Goal: Information Seeking & Learning: Learn about a topic

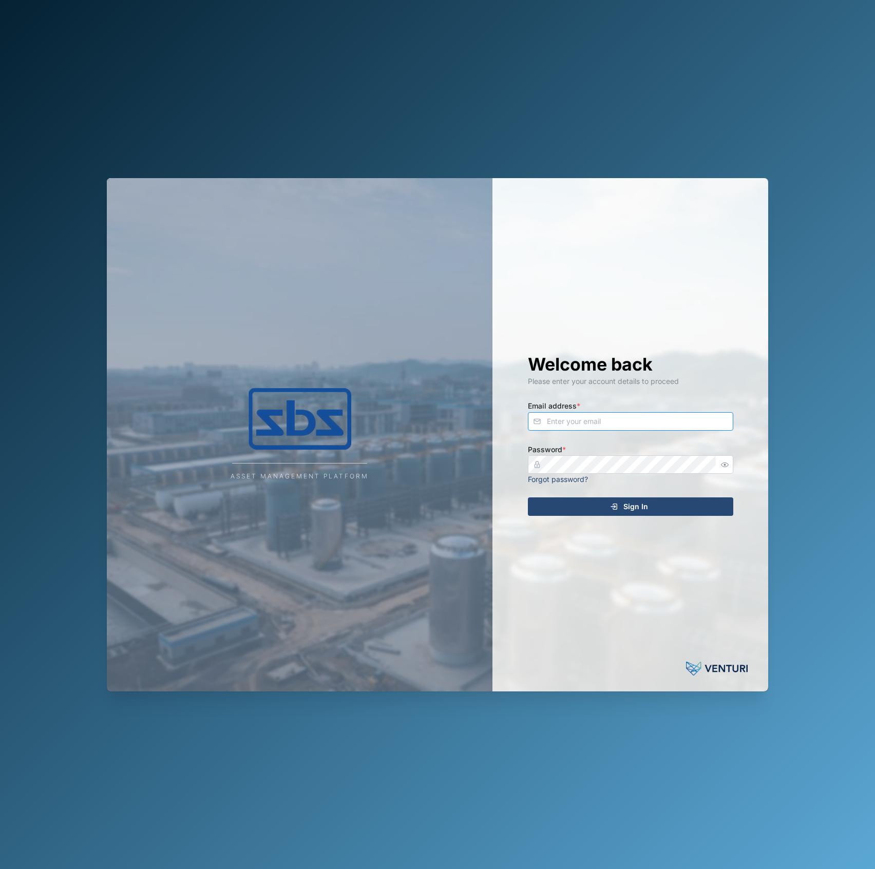
click at [590, 412] on input "Email address *" at bounding box center [630, 421] width 205 height 18
type input "e"
type input "[EMAIL_ADDRESS][PERSON_NAME][DOMAIN_NAME]"
click at [732, 465] on div at bounding box center [725, 464] width 16 height 18
click at [730, 465] on div at bounding box center [725, 464] width 16 height 18
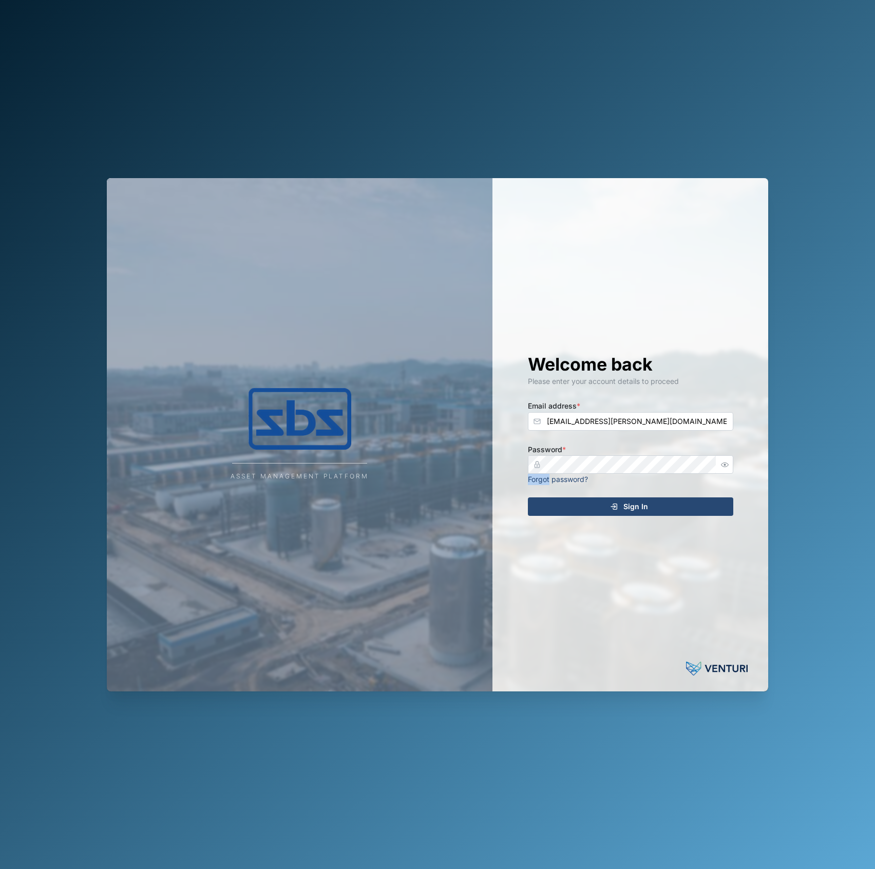
click at [728, 465] on icon "button" at bounding box center [725, 465] width 8 height 8
click at [528, 498] on button "Sign In" at bounding box center [630, 507] width 205 height 18
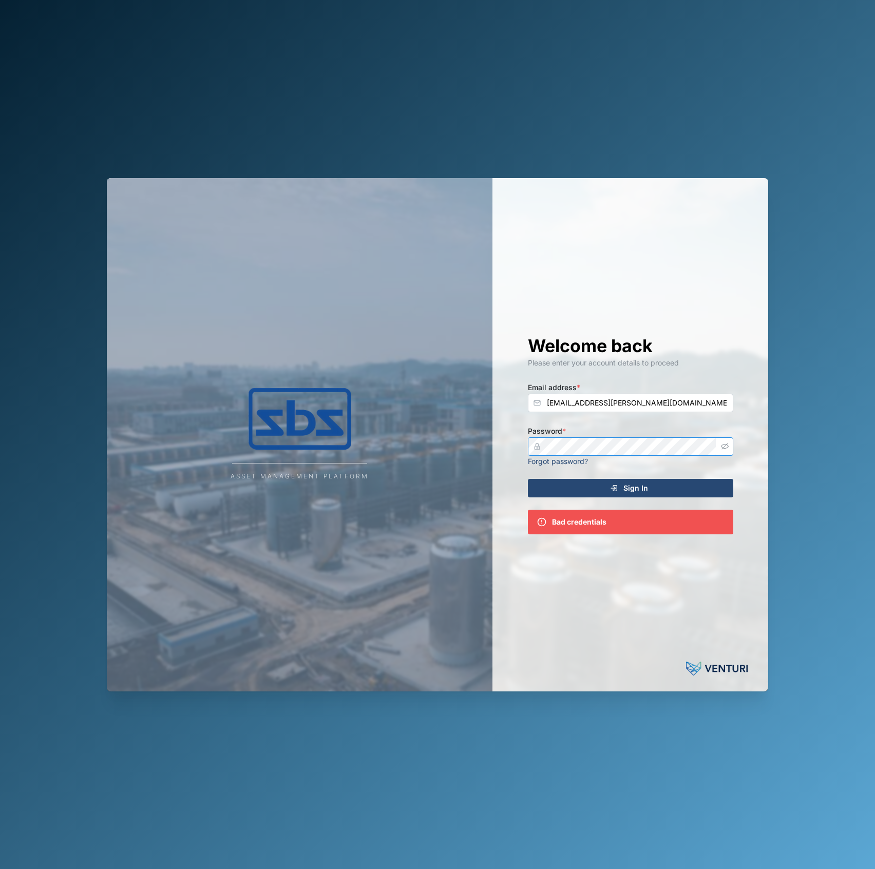
click at [528, 479] on button "Sign In" at bounding box center [630, 488] width 205 height 18
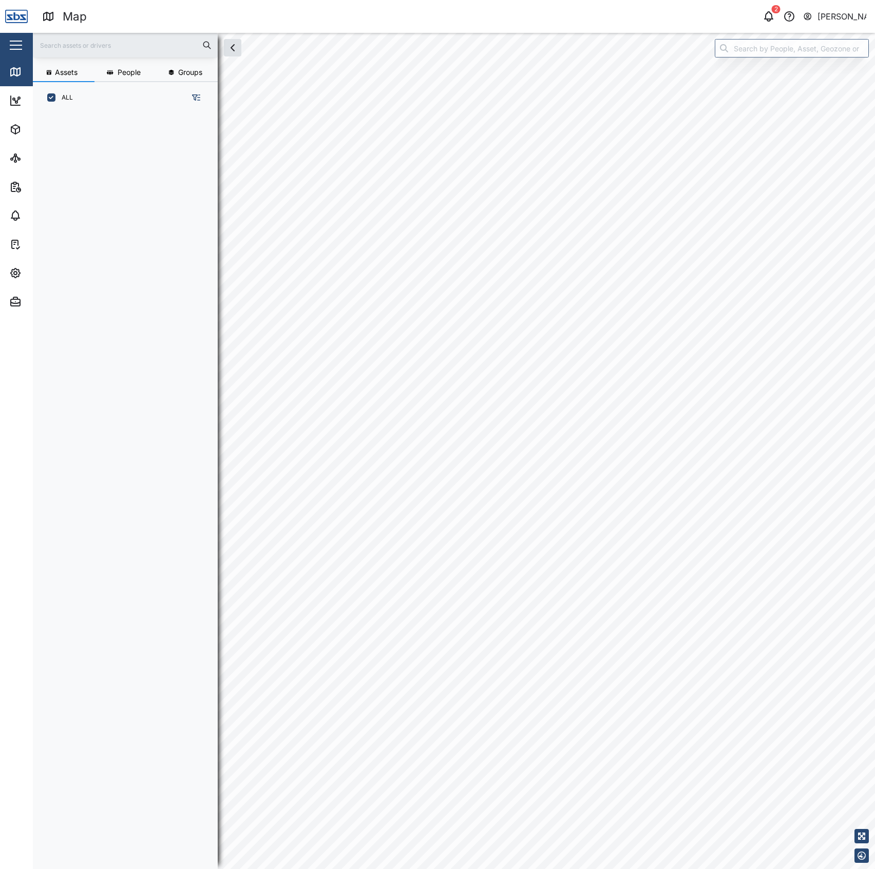
scroll to position [740, 158]
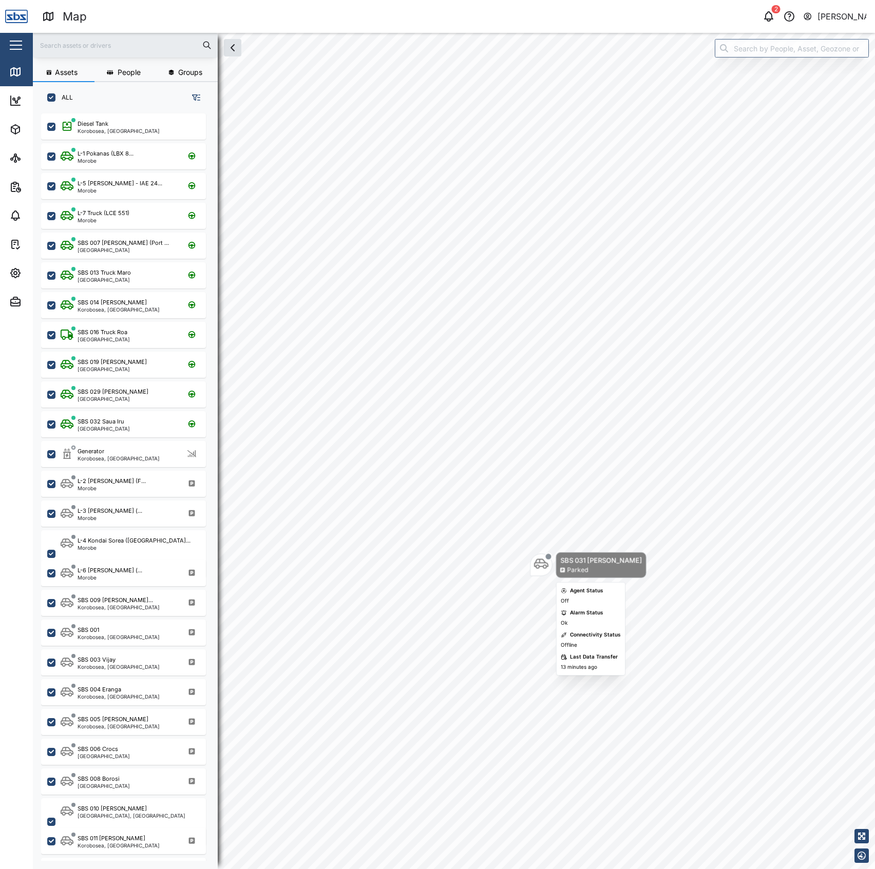
click at [538, 566] on icon "Map marker" at bounding box center [541, 564] width 14 height 14
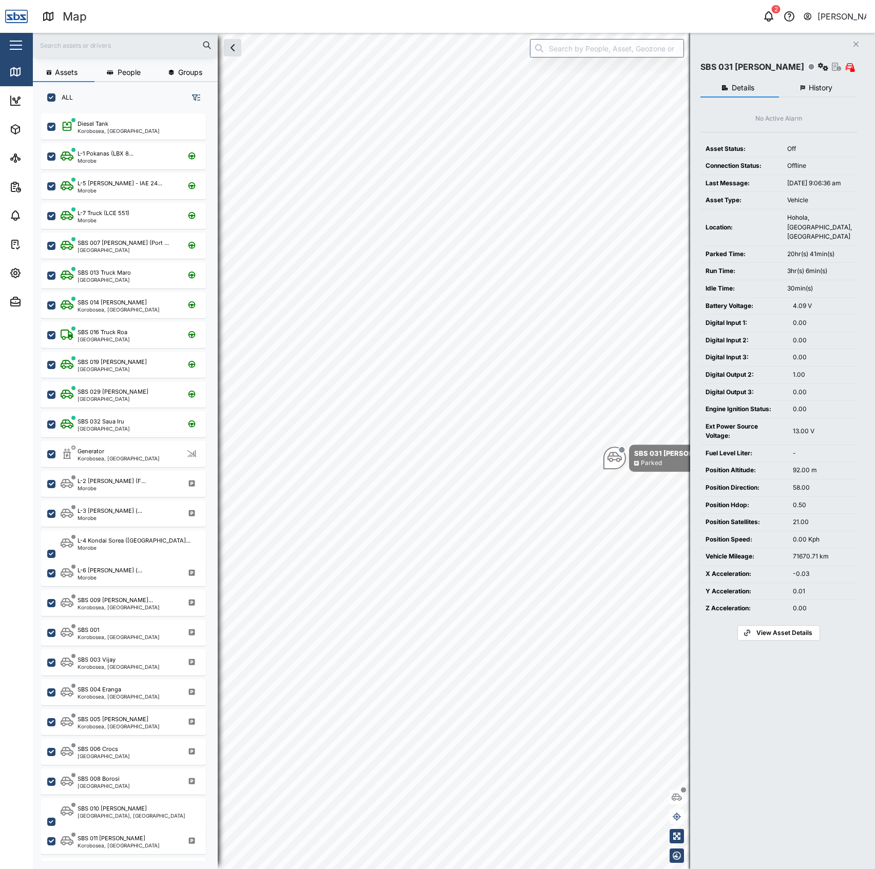
click at [849, 93] on button "History" at bounding box center [818, 88] width 79 height 18
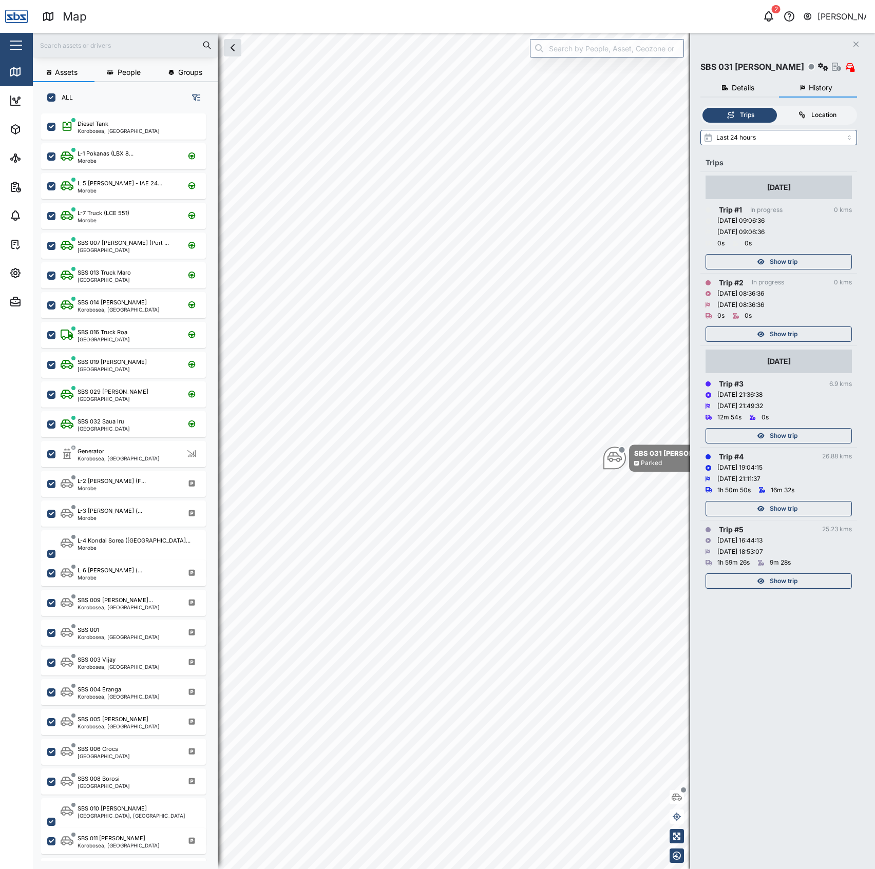
click at [811, 116] on div "Location" at bounding box center [823, 115] width 25 height 10
click at [779, 108] on input "Location" at bounding box center [779, 108] width 0 height 0
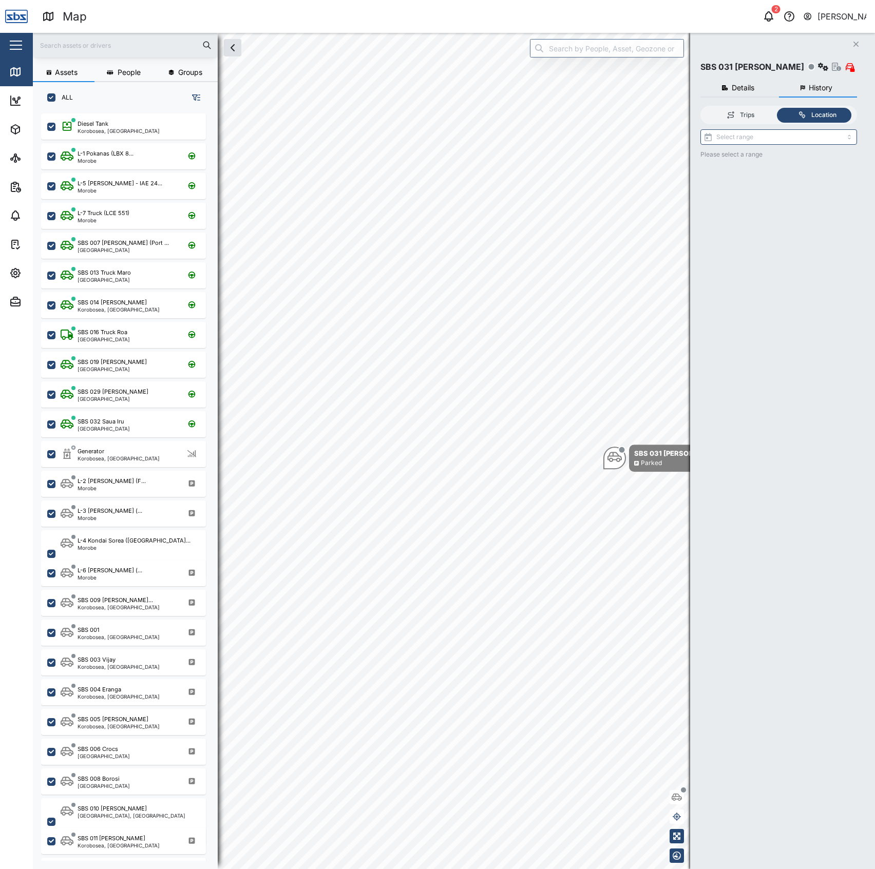
click at [810, 144] on div "Please select a range" at bounding box center [778, 488] width 157 height 719
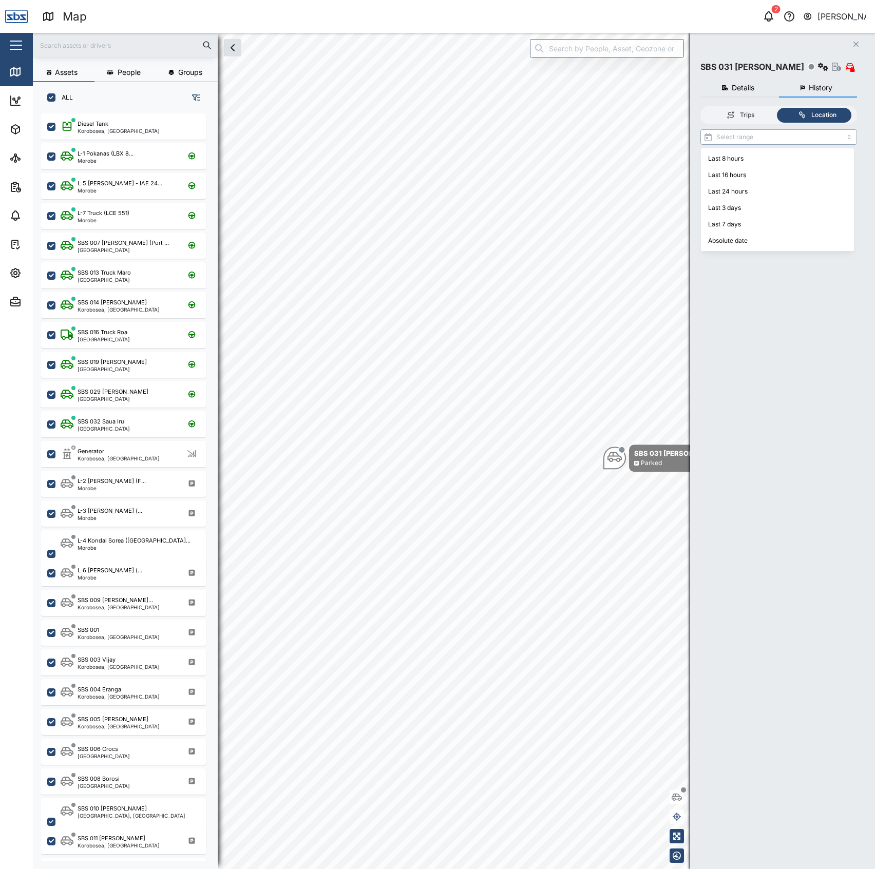
drag, startPoint x: 808, startPoint y: 132, endPoint x: 804, endPoint y: 161, distance: 29.0
click at [807, 136] on input "search" at bounding box center [778, 136] width 157 height 15
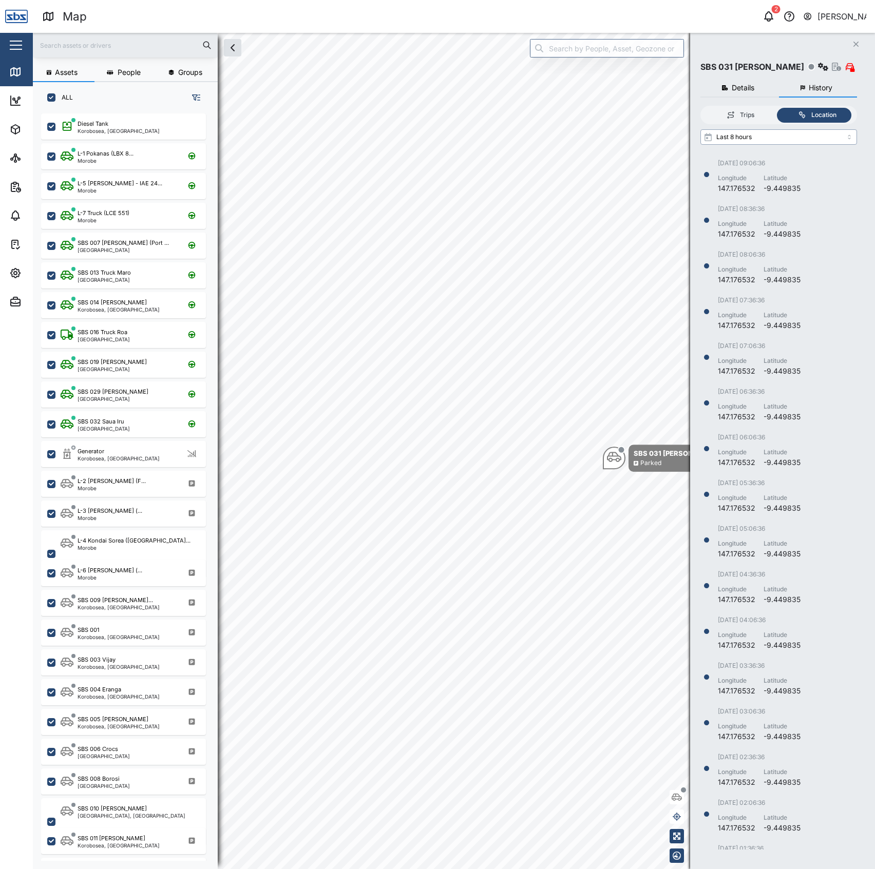
scroll to position [689, 144]
click at [789, 173] on div "Latitude" at bounding box center [781, 178] width 37 height 10
click at [810, 232] on div "[DATE] 08:36:36 Longitude 147.176532 Latitude -9.449835" at bounding box center [775, 221] width 150 height 35
click at [806, 343] on div "[DATE] 07:06:36 Longitude 147.176532 Latitude -9.449835" at bounding box center [775, 358] width 150 height 35
click at [795, 424] on div "[DATE] 06:06:36 Longitude 147.176532 Latitude -9.449835" at bounding box center [775, 447] width 150 height 46
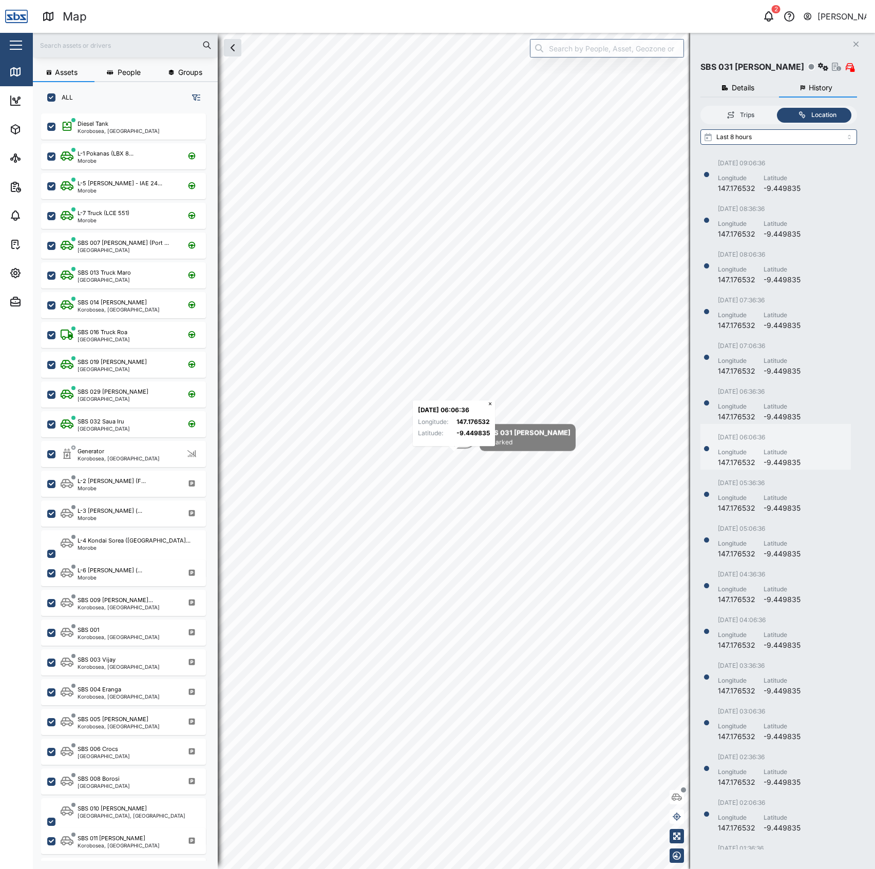
scroll to position [31, 0]
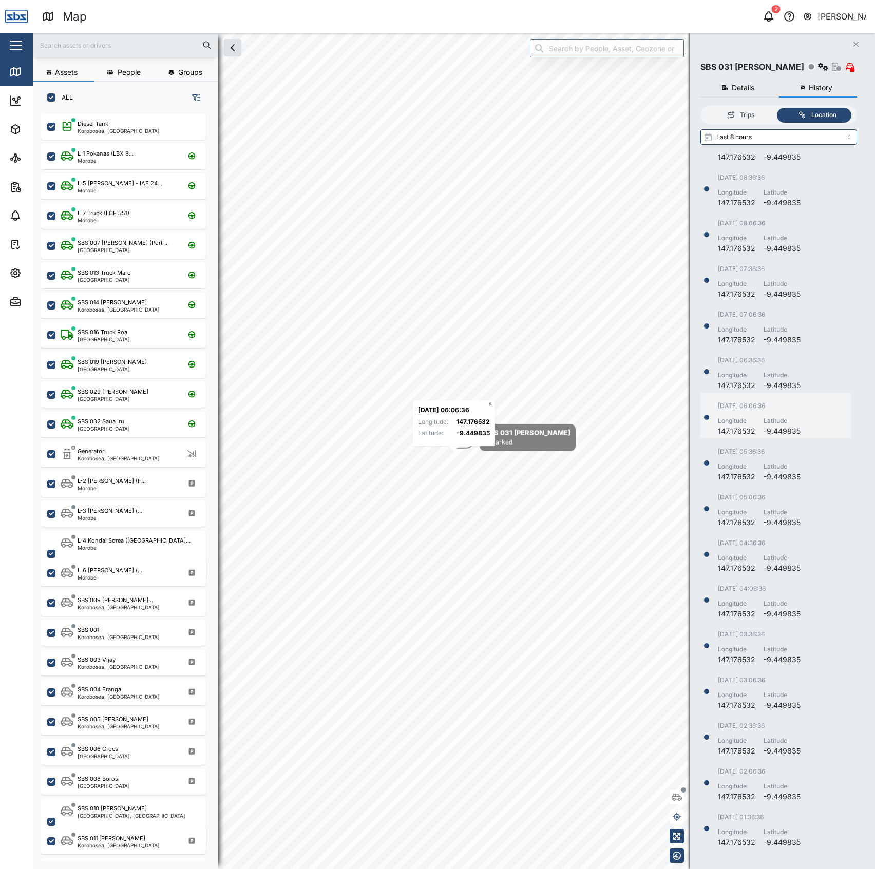
click at [795, 424] on div "[DATE] 09:06:36 Longitude 147.176532 Latitude -9.449835 [DATE] 08:36:36 Longitu…" at bounding box center [781, 500] width 162 height 700
click at [795, 421] on div "Latitude" at bounding box center [781, 421] width 37 height 10
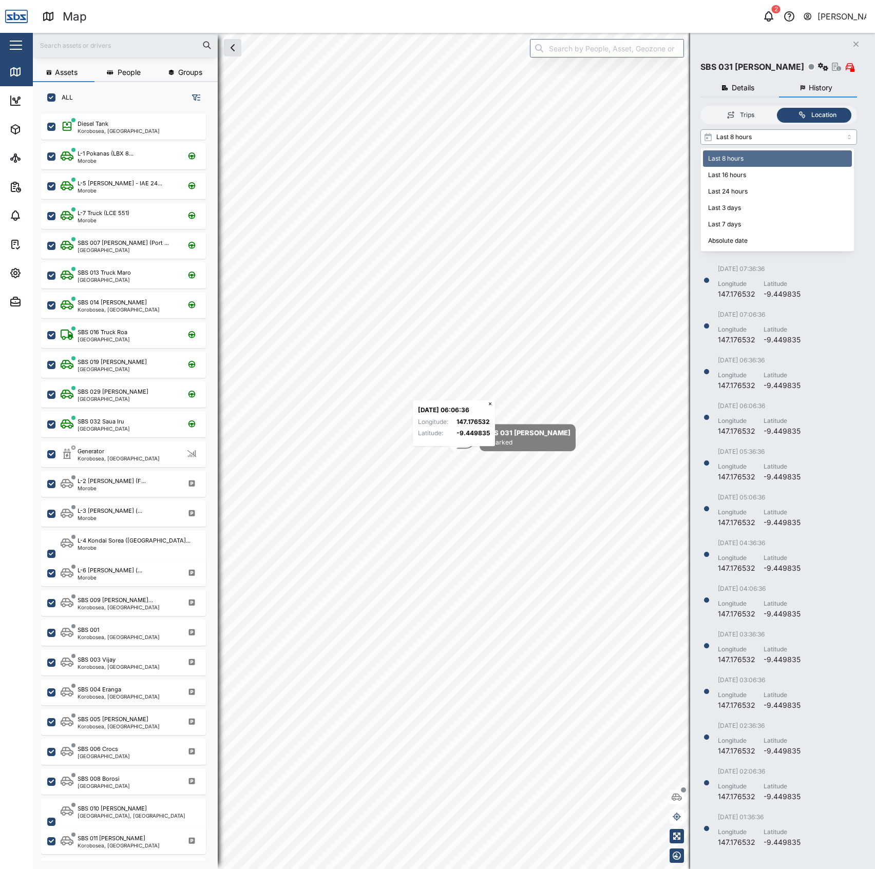
click at [801, 135] on input "Last 8 hours" at bounding box center [778, 136] width 157 height 15
type input "Last 24 hours"
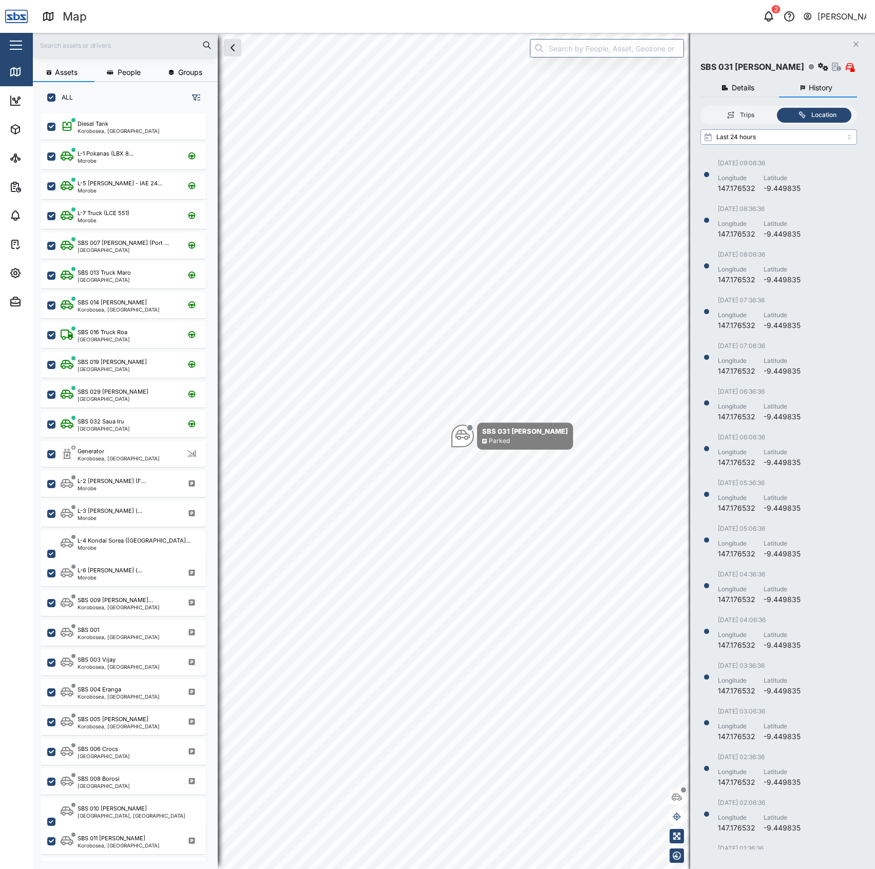
scroll to position [689, 144]
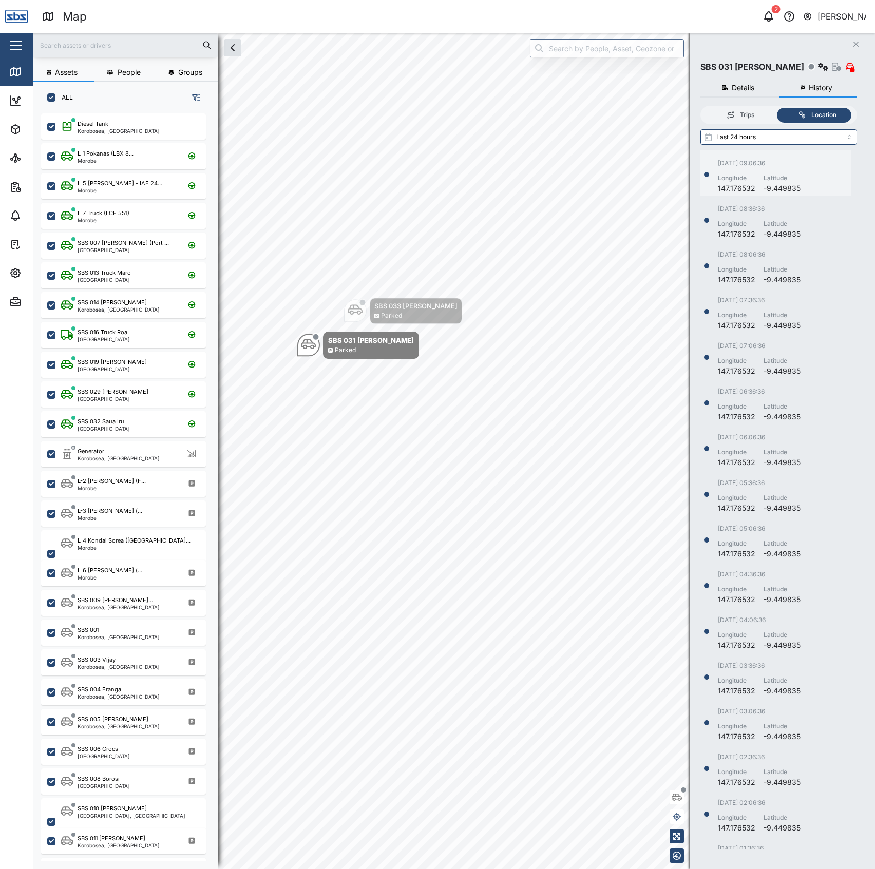
click at [775, 163] on div "[DATE] 09:06:36" at bounding box center [759, 164] width 83 height 10
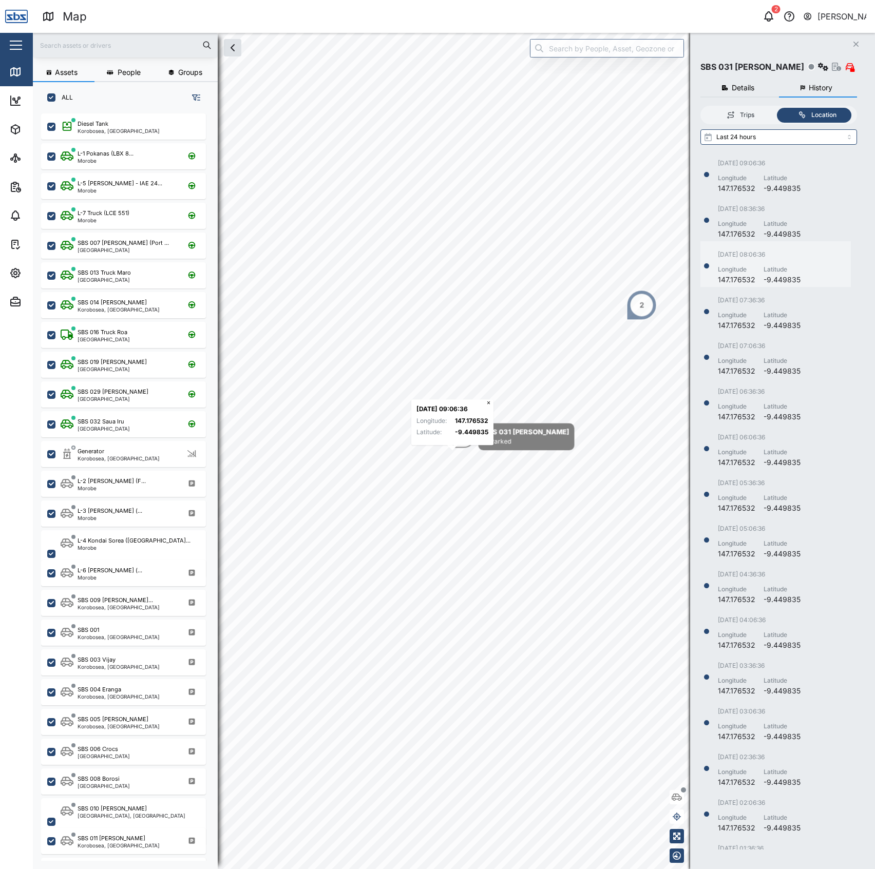
click at [773, 248] on div "[DATE] 08:06:36 Longitude 147.176532 Latitude -9.449835" at bounding box center [775, 264] width 150 height 46
click at [807, 464] on div "[DATE] 06:06:36 Longitude 147.176532 Latitude -9.449835" at bounding box center [775, 450] width 150 height 35
click at [806, 585] on div "[DATE] 04:36:36 Longitude 147.176532 Latitude -9.449835" at bounding box center [775, 587] width 150 height 35
click at [806, 585] on div "[DATE] 01:06:34 Longitude 147.176532 Latitude -9.449835" at bounding box center [775, 587] width 150 height 35
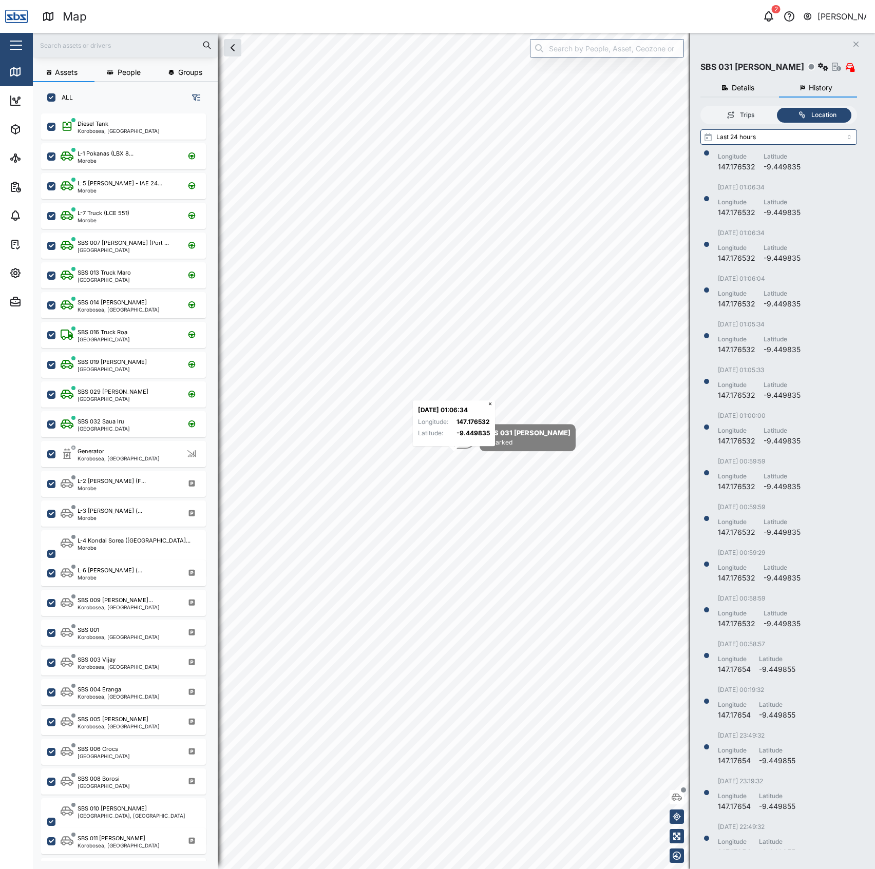
click at [794, 590] on div "[DATE] 01:36:36 Longitude 147.176532 Latitude -9.449835 [DATE] 01:06:36 Longitu…" at bounding box center [781, 500] width 162 height 700
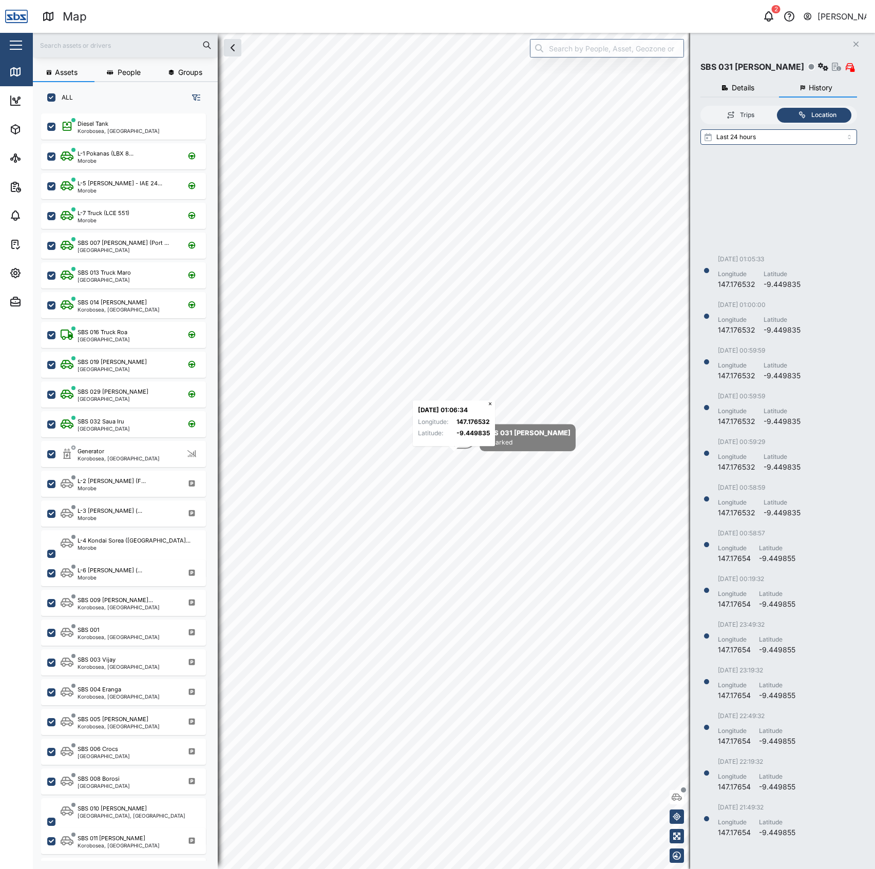
scroll to position [1163, 0]
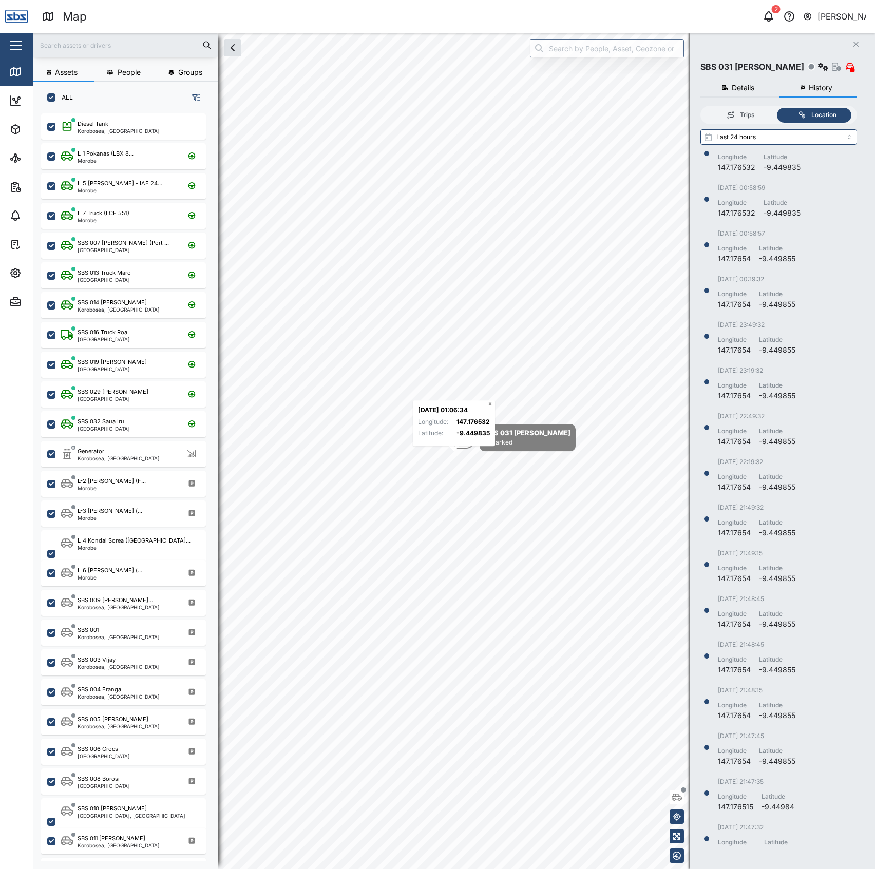
click at [794, 590] on div "[DATE] 00:59:59 Longitude 147.176532 Latitude -9.449835 [DATE] 00:59:29 Longitu…" at bounding box center [781, 500] width 162 height 700
click at [783, 569] on div "Latitude" at bounding box center [777, 568] width 36 height 10
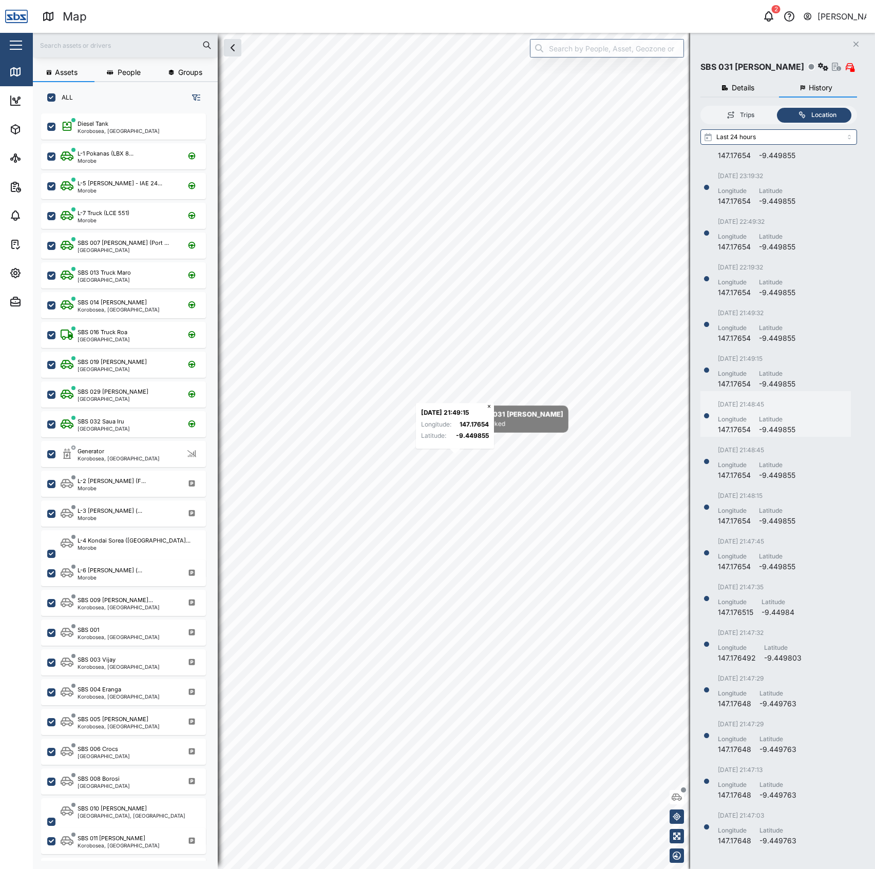
scroll to position [1506, 0]
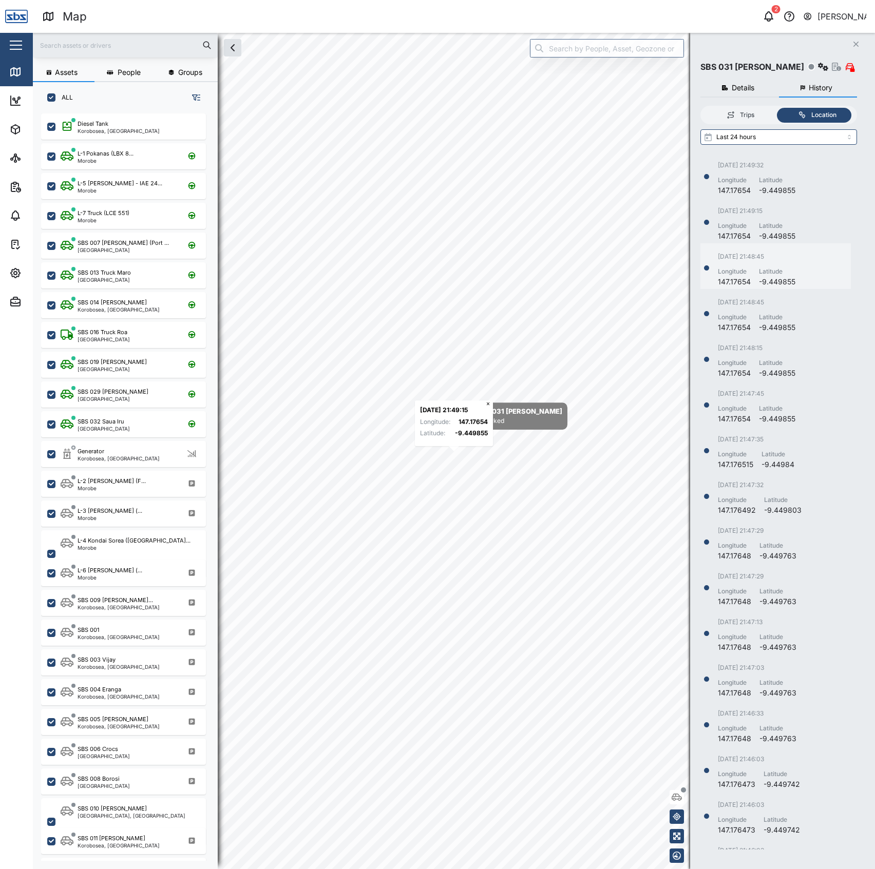
click at [801, 604] on div "[DATE] 21:47:29 Longitude 147.17648 Latitude -9.449763" at bounding box center [775, 589] width 150 height 35
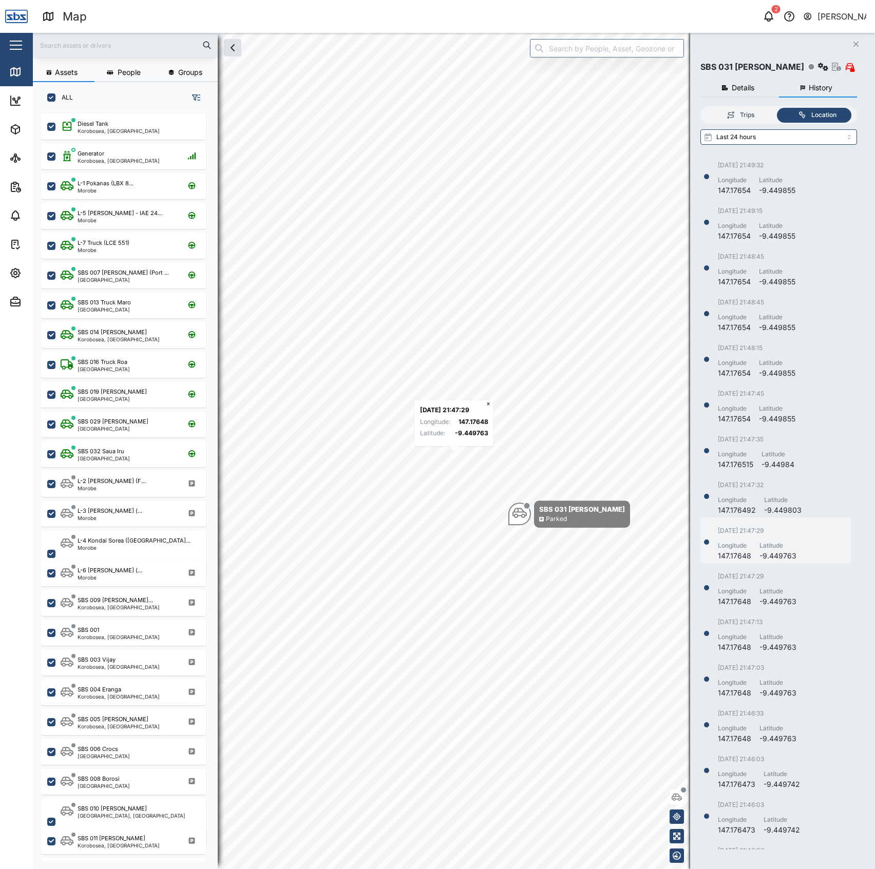
click at [798, 549] on div "[DATE] 21:47:29 Longitude 147.17648 Latitude -9.449763" at bounding box center [775, 543] width 150 height 35
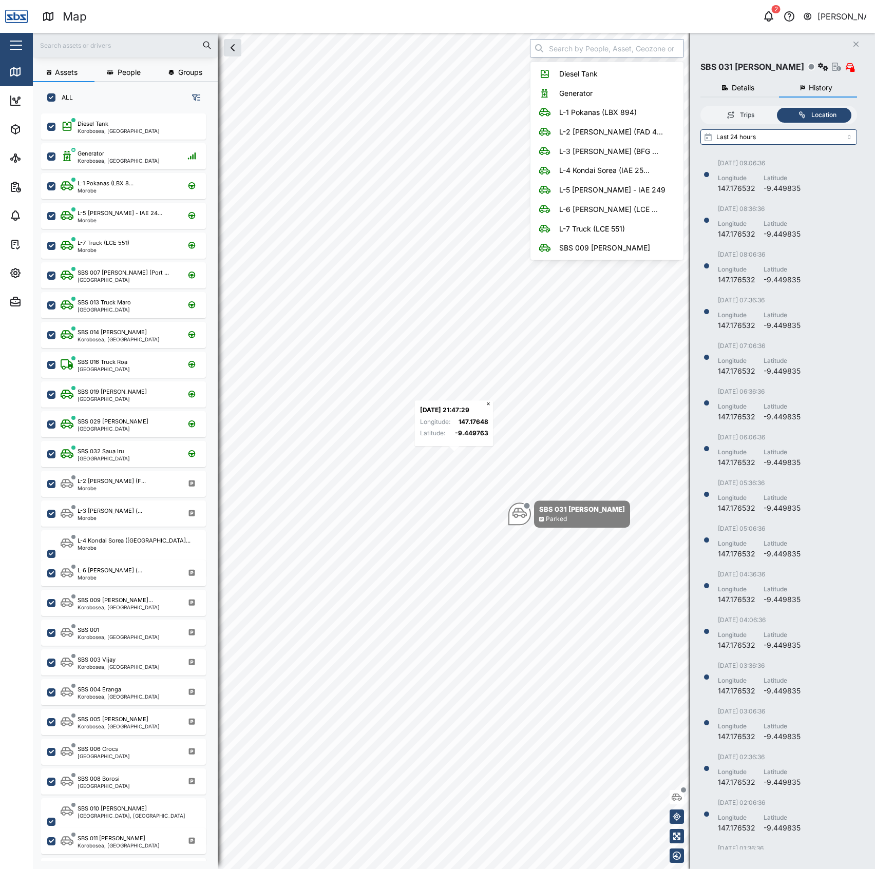
click at [584, 48] on input "search" at bounding box center [607, 48] width 154 height 18
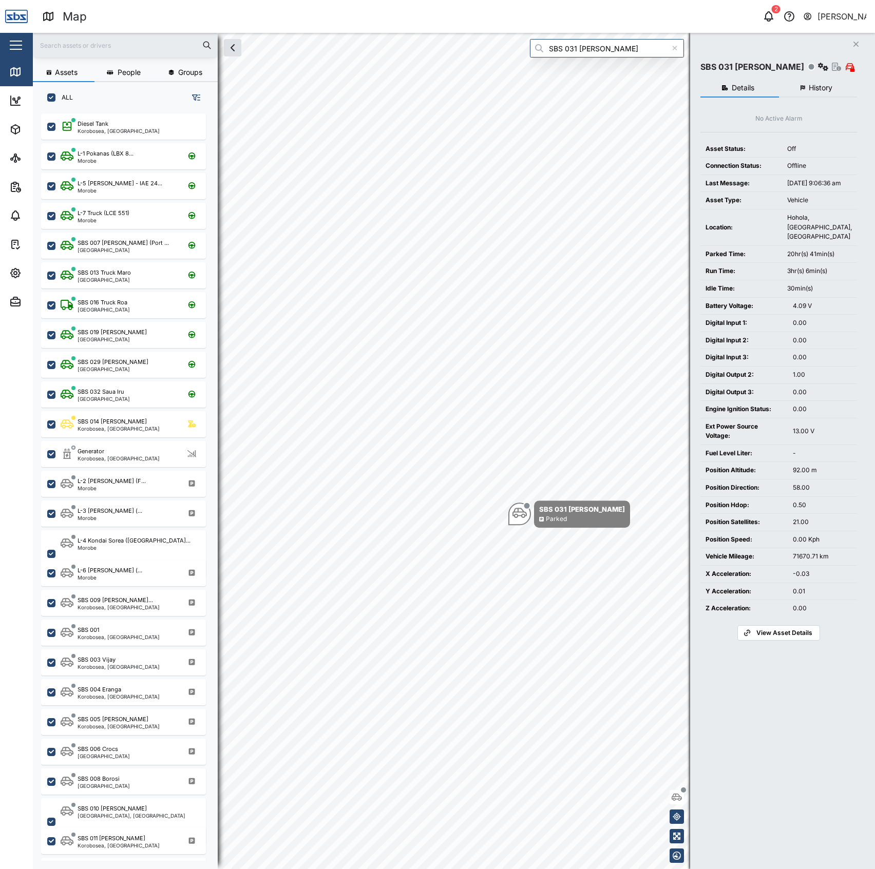
drag, startPoint x: 615, startPoint y: 67, endPoint x: 573, endPoint y: 54, distance: 43.5
click at [573, 54] on div "Assets People Groups ALL Diesel Tank Korobosea, [GEOGRAPHIC_DATA] L-1 Pokanas (…" at bounding box center [454, 451] width 842 height 836
click at [526, 52] on div "Assets People Groups ALL Diesel Tank Korobosea, [GEOGRAPHIC_DATA] L-1 Pokanas (…" at bounding box center [454, 451] width 842 height 836
type input "SBS 025 Campson Sapul"
click at [799, 98] on button "History" at bounding box center [818, 88] width 79 height 18
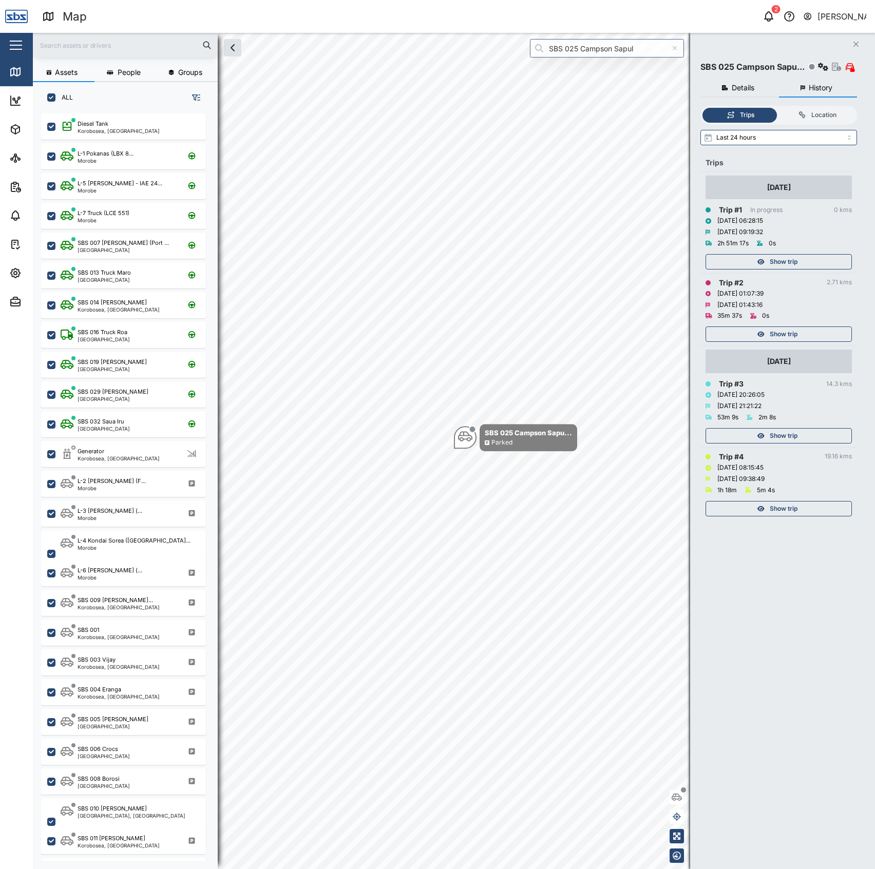
click at [810, 270] on div "Show trip" at bounding box center [778, 259] width 146 height 21
click at [808, 269] on div "Show trip" at bounding box center [777, 262] width 133 height 14
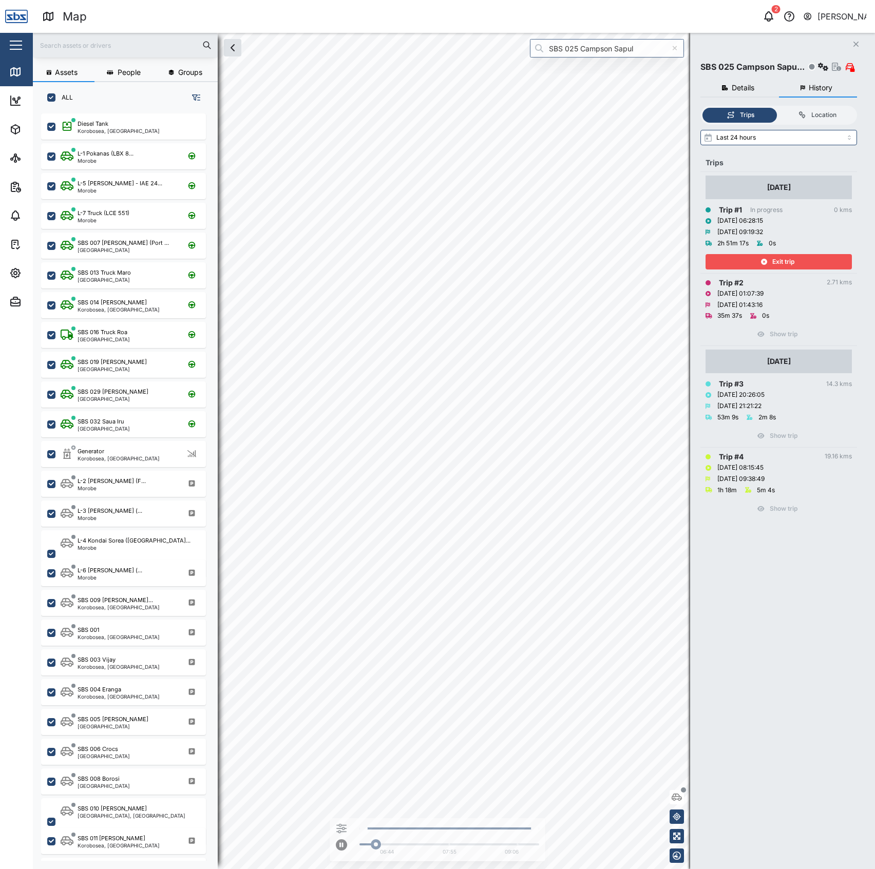
click at [808, 269] on div "Exit trip" at bounding box center [777, 262] width 133 height 14
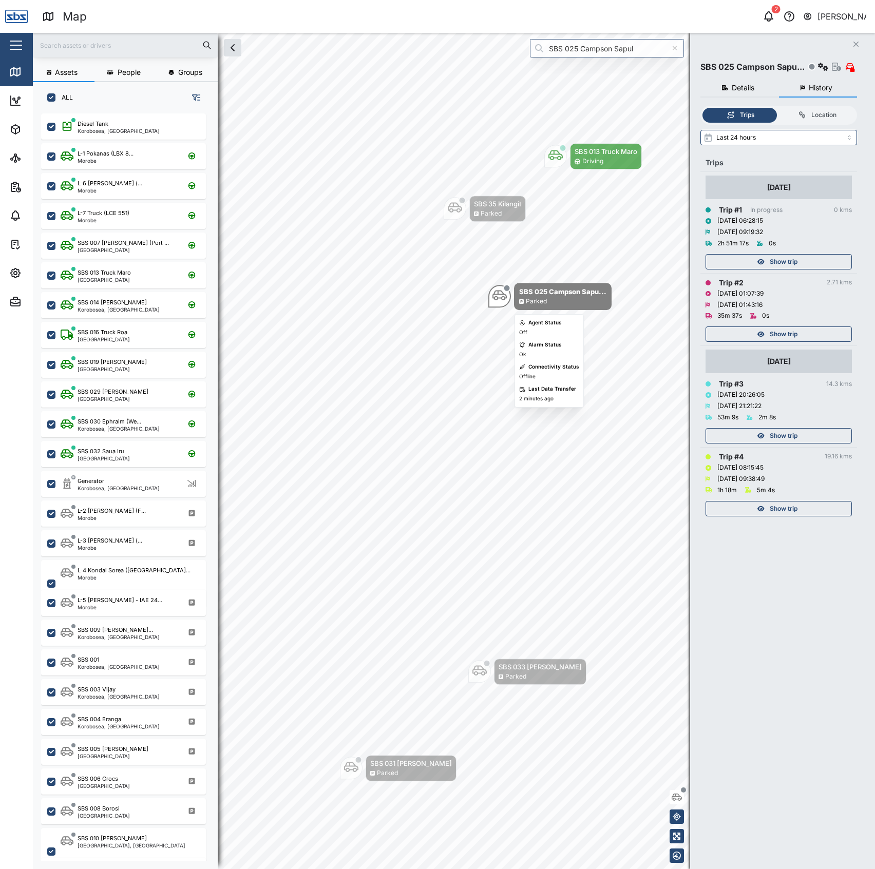
click at [522, 292] on div "SBS 025 Campson Sapu..." at bounding box center [562, 291] width 87 height 10
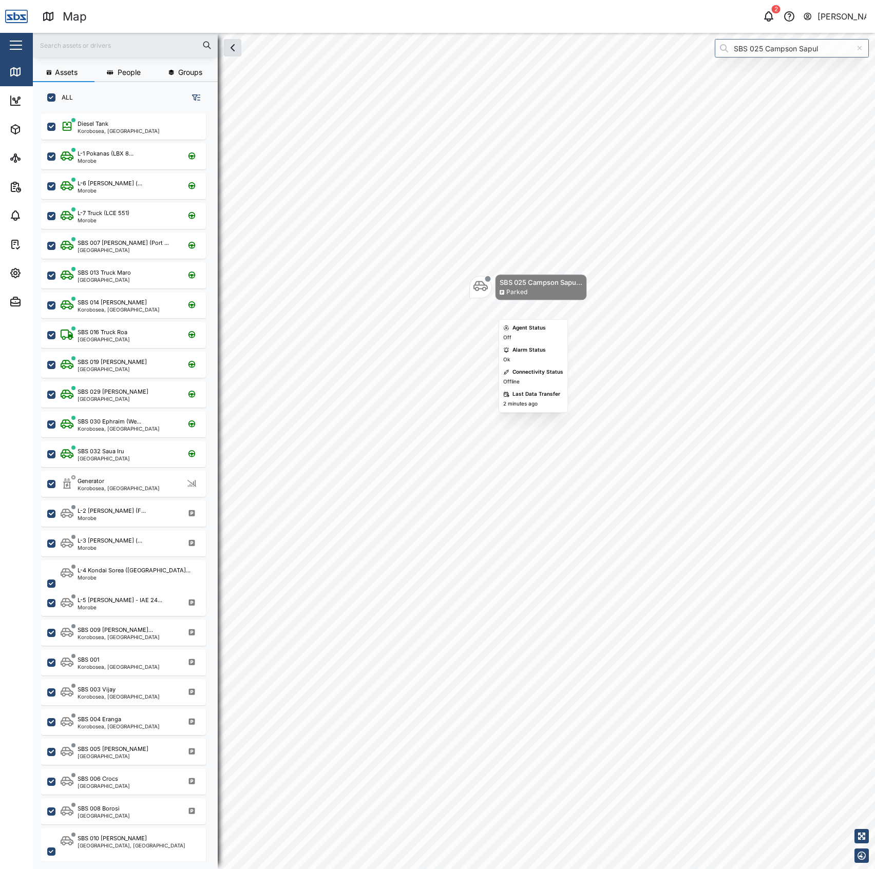
drag, startPoint x: 436, startPoint y: 319, endPoint x: 495, endPoint y: 292, distance: 65.0
click at [495, 292] on div "SBS 025 Campson Sapu... Parked" at bounding box center [541, 287] width 92 height 26
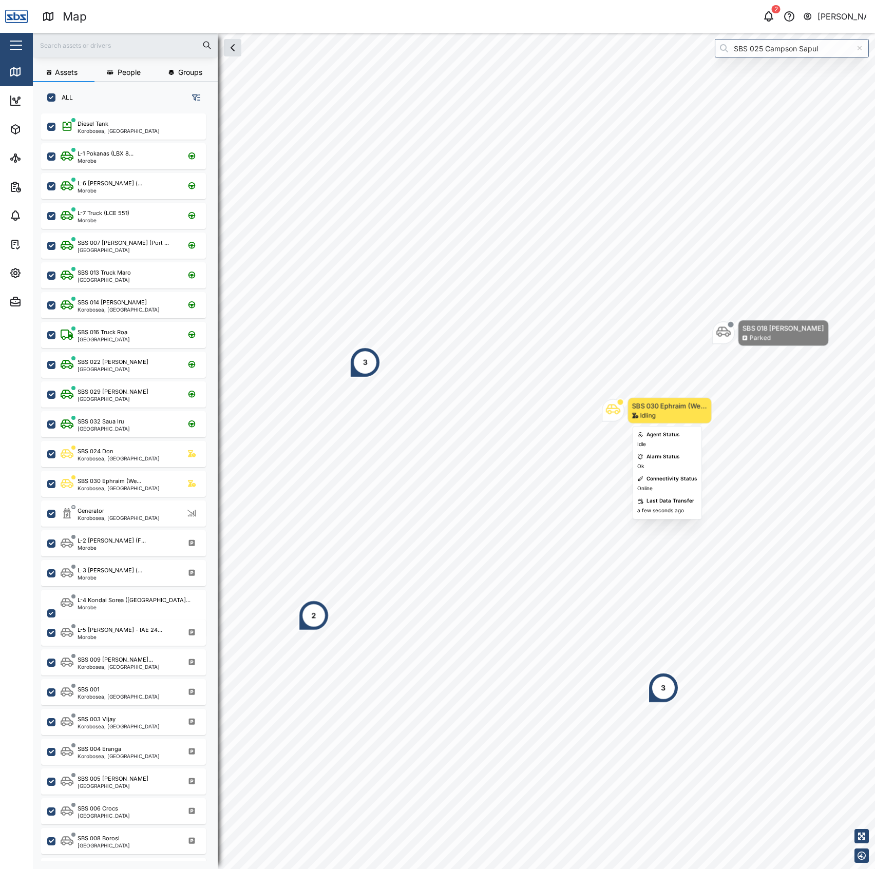
click at [654, 418] on div "Idling" at bounding box center [669, 416] width 75 height 10
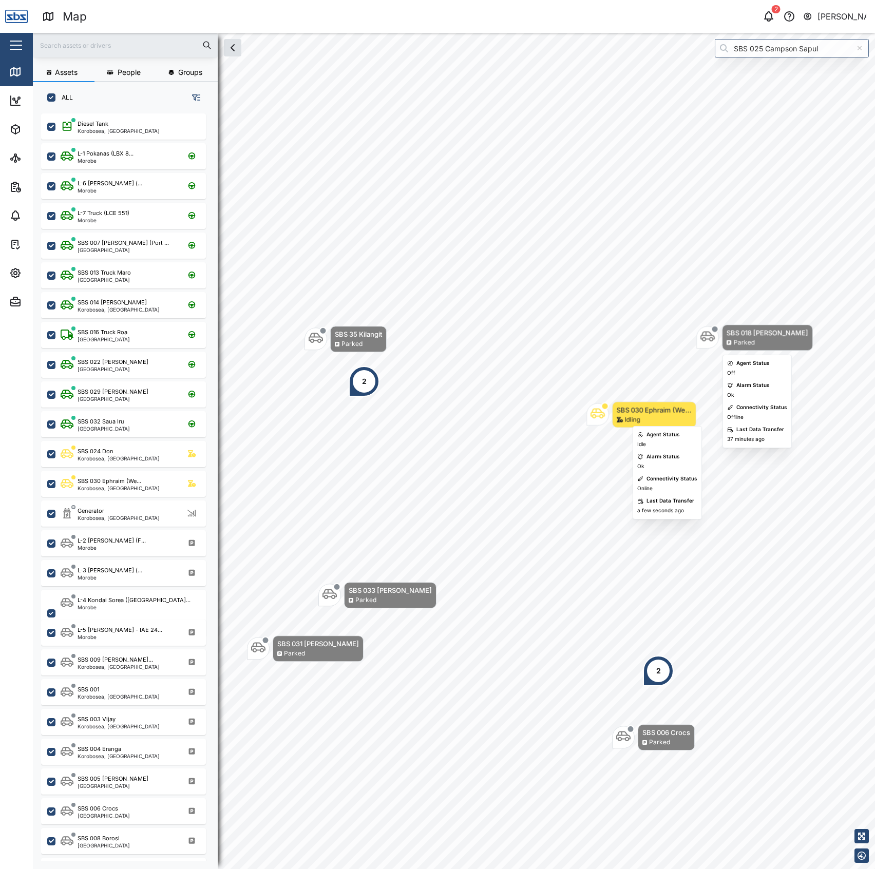
click at [738, 347] on div "Assets People Groups ALL Diesel Tank Korobosea, [GEOGRAPHIC_DATA] L-1 Pokanas (…" at bounding box center [454, 451] width 842 height 836
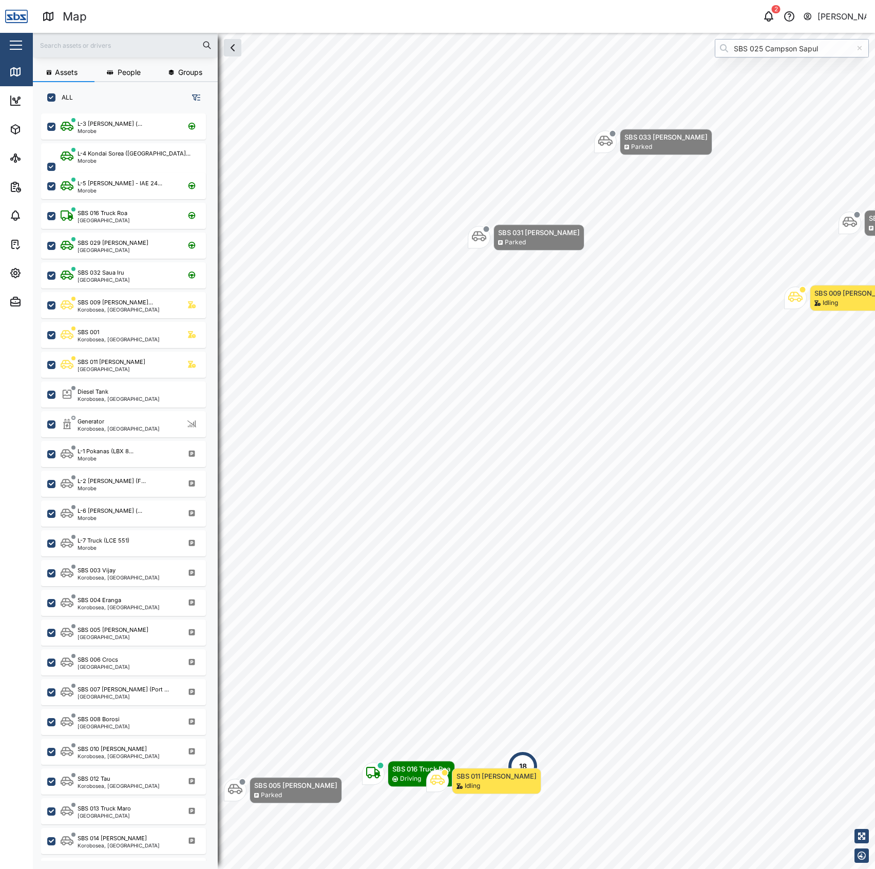
click at [776, 46] on input "SBS 025 Campson Sapul" at bounding box center [792, 48] width 154 height 18
